Goal: Task Accomplishment & Management: Use online tool/utility

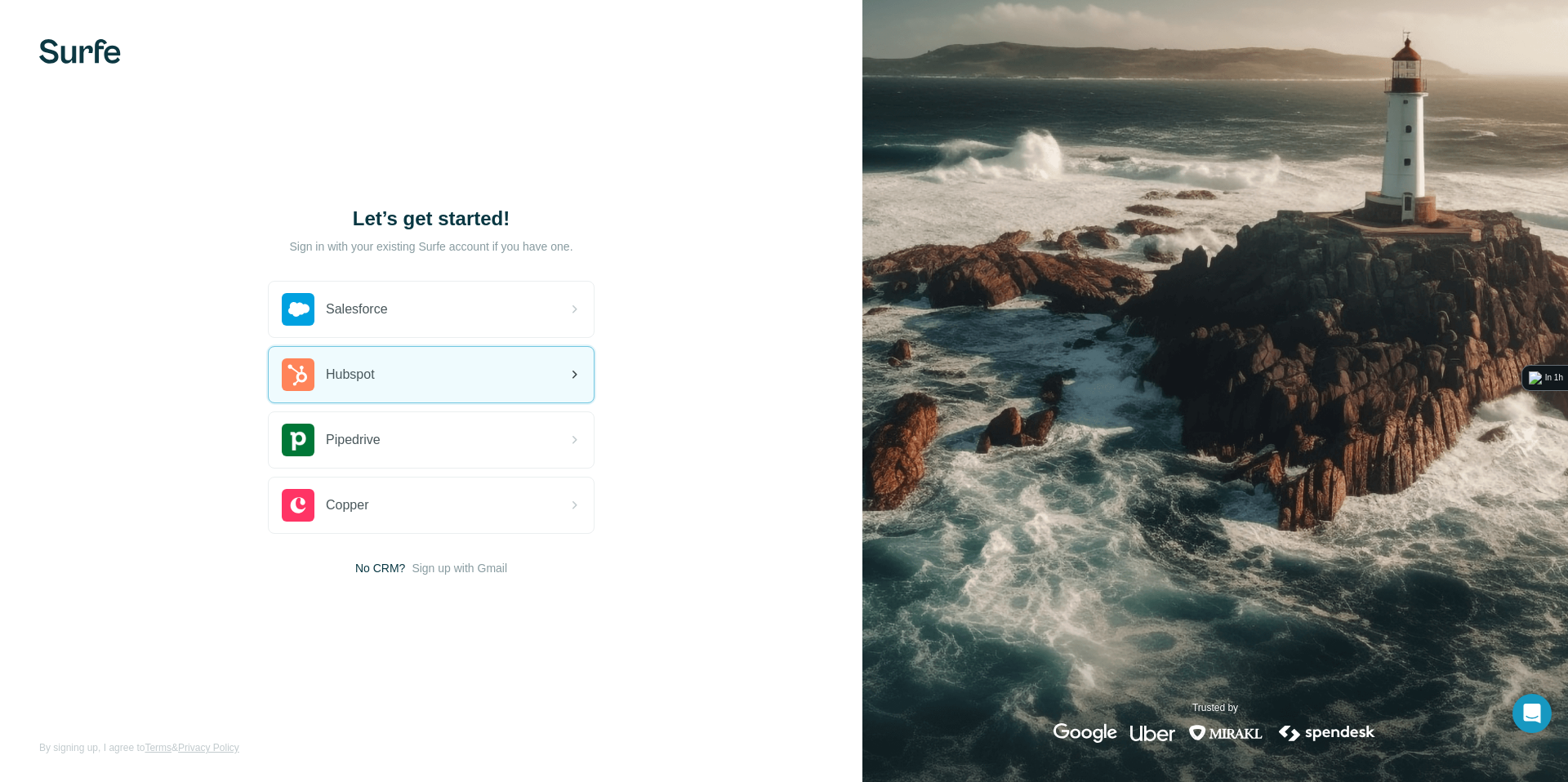
click at [423, 378] on div "Hubspot" at bounding box center [431, 375] width 325 height 56
click at [434, 370] on div "Hubspot" at bounding box center [431, 375] width 325 height 56
click at [328, 389] on div "Hubspot" at bounding box center [328, 375] width 93 height 32
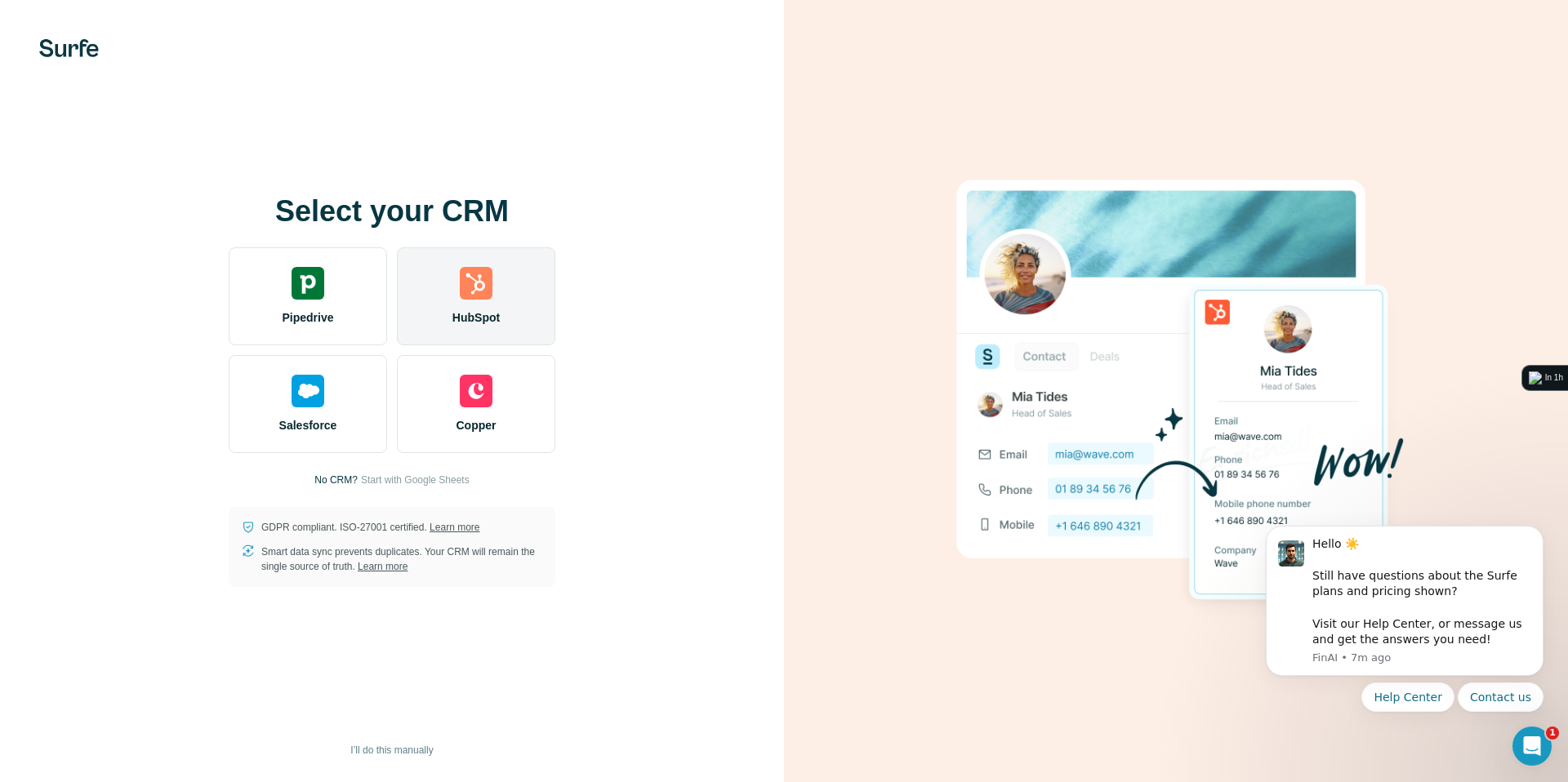
click at [504, 268] on div "HubSpot" at bounding box center [475, 296] width 159 height 98
click at [486, 274] on img at bounding box center [475, 283] width 32 height 32
click at [426, 318] on div "HubSpot" at bounding box center [475, 296] width 159 height 98
